Goal: Task Accomplishment & Management: Use online tool/utility

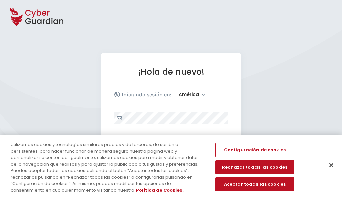
select select "América"
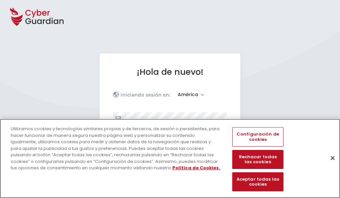
scroll to position [87, 0]
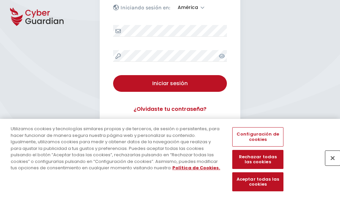
click at [329, 165] on button "Cerrar" at bounding box center [332, 158] width 15 height 15
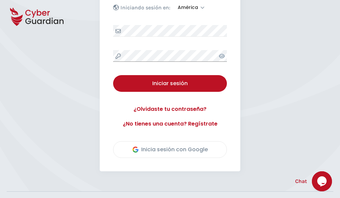
scroll to position [152, 0]
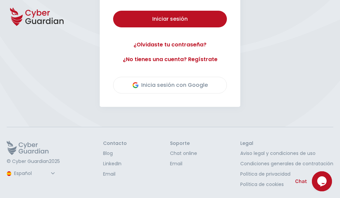
click at [113, 11] on button "Iniciar sesión" at bounding box center [170, 19] width 114 height 17
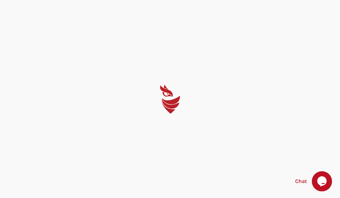
scroll to position [0, 0]
select select "English"
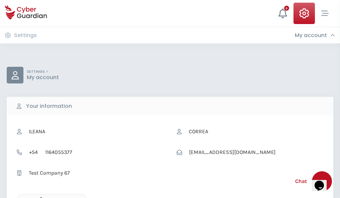
click at [39, 198] on icon "button" at bounding box center [39, 200] width 6 height 6
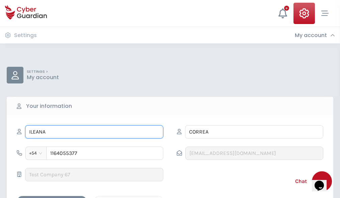
click at [94, 132] on input "ILEANA" at bounding box center [94, 131] width 138 height 13
type input "I"
type input "Loreto"
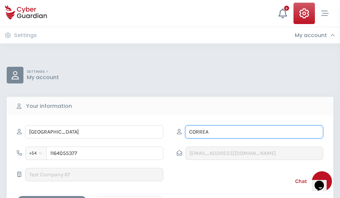
click at [254, 132] on input "CORREA" at bounding box center [254, 131] width 138 height 13
type input "C"
type input "Lobato"
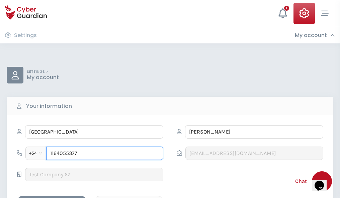
click at [105, 153] on input "1164055377" at bounding box center [104, 153] width 117 height 13
type input "1"
type input "4708392564"
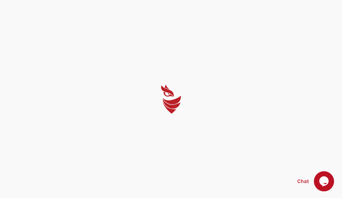
select select "English"
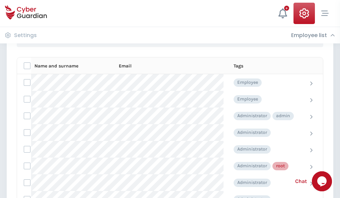
scroll to position [336, 0]
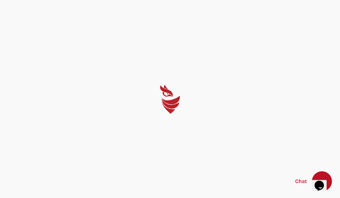
select select "English"
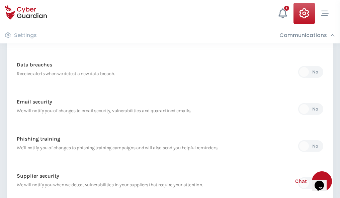
scroll to position [352, 0]
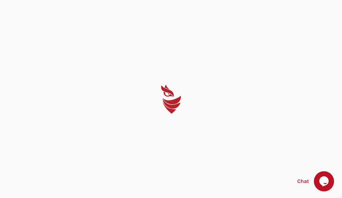
select select "English"
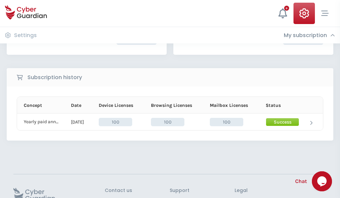
scroll to position [169, 0]
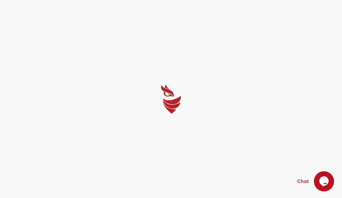
select select "English"
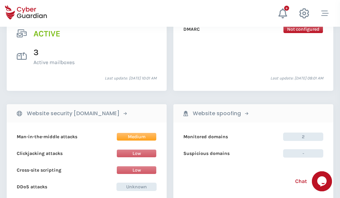
scroll to position [679, 0]
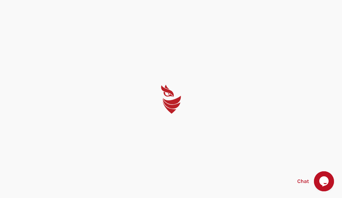
select select "English"
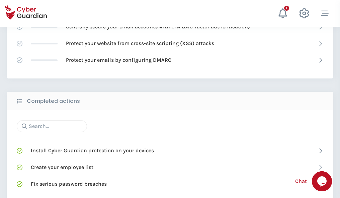
scroll to position [445, 0]
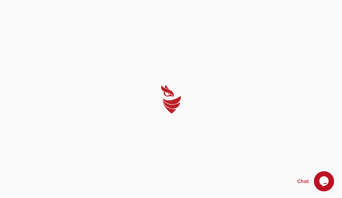
select select "English"
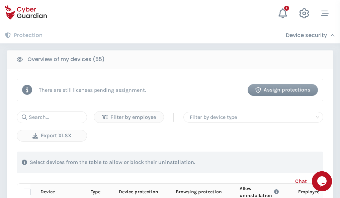
scroll to position [583, 0]
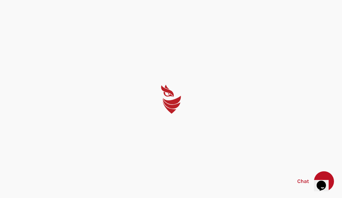
select select "English"
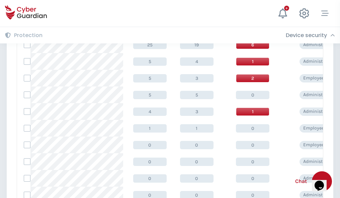
scroll to position [337, 0]
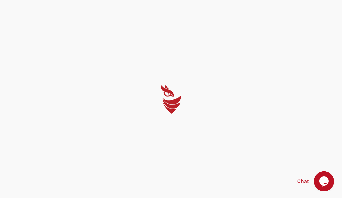
select select "English"
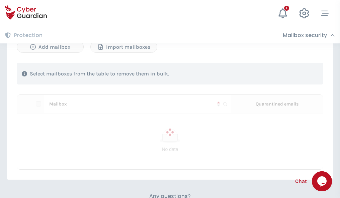
scroll to position [286, 0]
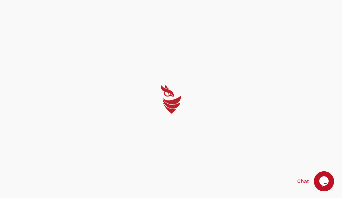
select select "English"
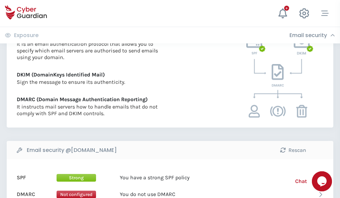
scroll to position [361, 0]
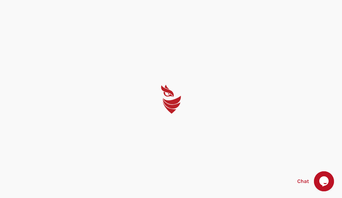
select select "English"
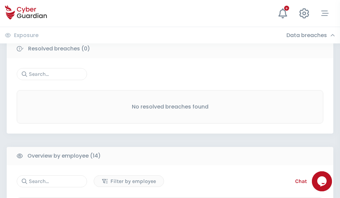
scroll to position [604, 0]
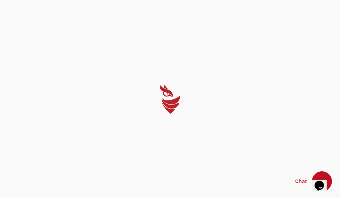
select select "English"
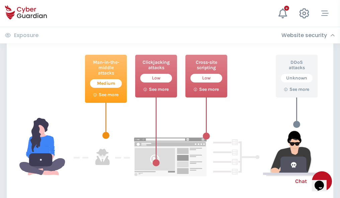
scroll to position [364, 0]
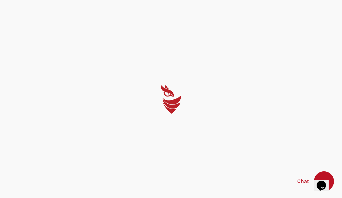
select select "English"
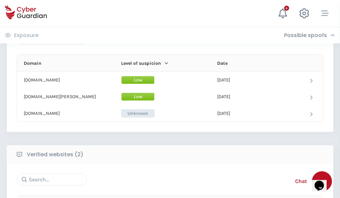
scroll to position [401, 0]
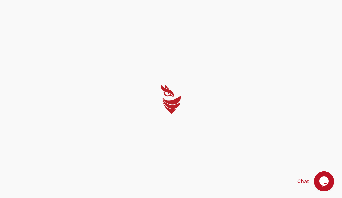
select select "English"
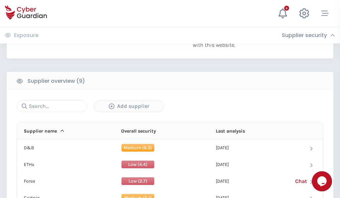
scroll to position [466, 0]
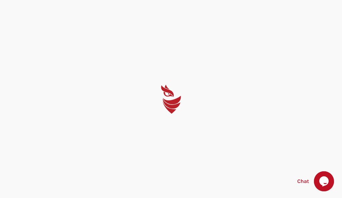
select select "English"
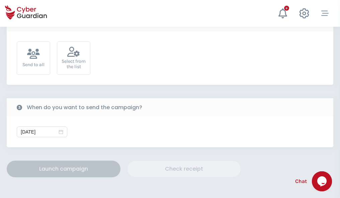
scroll to position [245, 0]
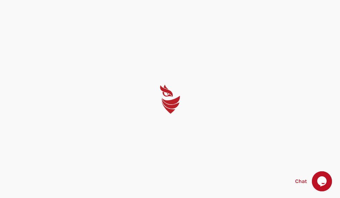
select select "English"
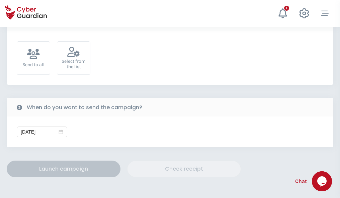
scroll to position [245, 0]
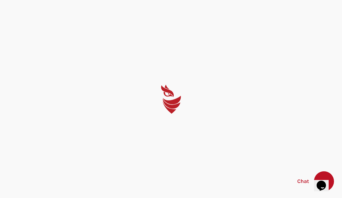
select select "English"
